Goal: Navigation & Orientation: Find specific page/section

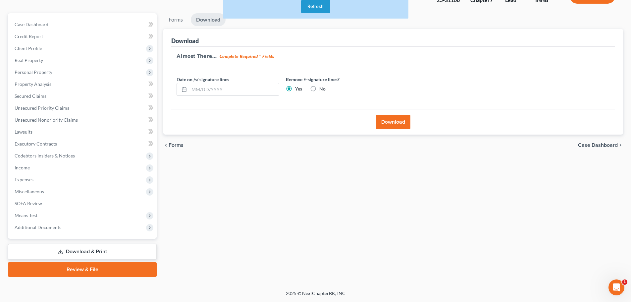
click at [322, 5] on button "Refresh" at bounding box center [315, 6] width 29 height 13
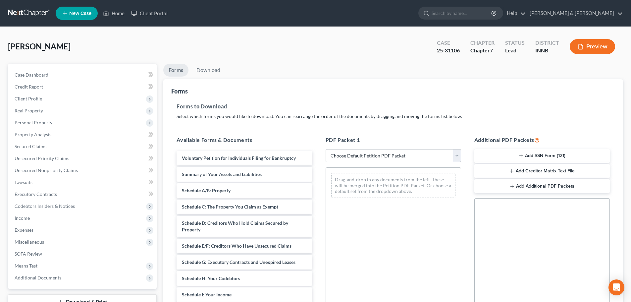
click at [28, 16] on link at bounding box center [29, 13] width 42 height 12
